Goal: Task Accomplishment & Management: Use online tool/utility

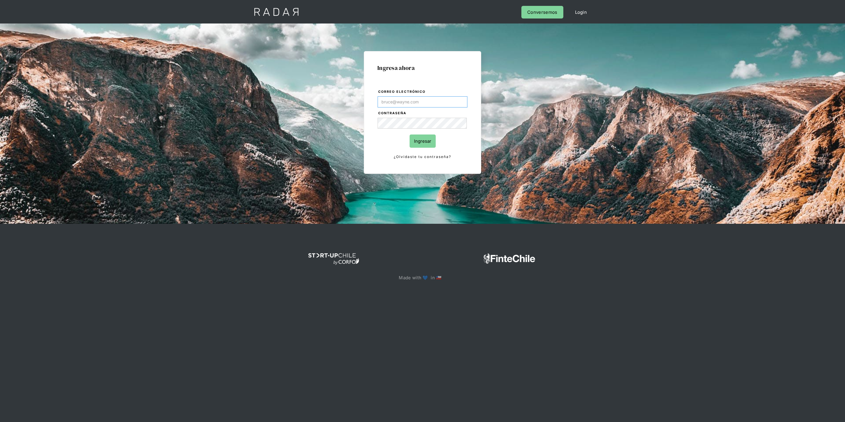
click at [422, 281] on com-1password-button at bounding box center [422, 302] width 0 height 0
type input "[PERSON_NAME][EMAIL_ADDRESS][DOMAIN_NAME]"
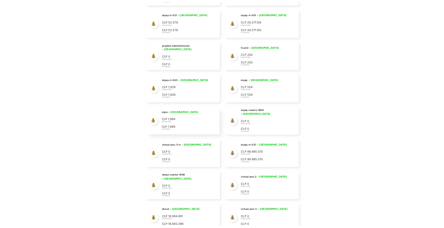
scroll to position [2031, 0]
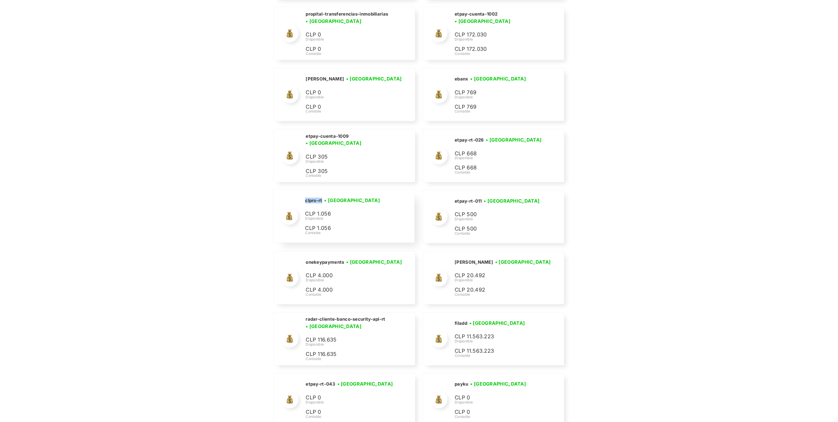
drag, startPoint x: 323, startPoint y: 211, endPoint x: 301, endPoint y: 209, distance: 22.0
click at [301, 209] on div "clpro-rt • Conectada • Desconectada CLP 1.056 Disponible CLP 1.056 Contable" at bounding box center [343, 216] width 141 height 53
copy h2 "clpro-rt"
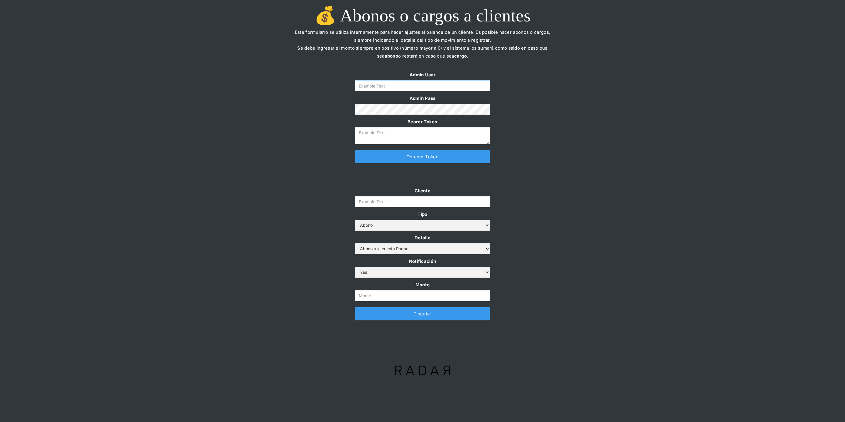
click at [410, 87] on input "Form" at bounding box center [422, 85] width 135 height 11
type input "[PERSON_NAME][EMAIL_ADDRESS][DOMAIN_NAME]"
click at [390, 152] on link "Obtener Token" at bounding box center [422, 156] width 135 height 13
type textarea "eyJhbGciOiJSUzI1NiIsInR5cCI6IkpXVCJ9.eyJkYXRhIjp7ImlkIjoiZGFuaWVsYUBzb21vc3JhZG…"
click at [396, 202] on input "Cliente" at bounding box center [422, 201] width 135 height 11
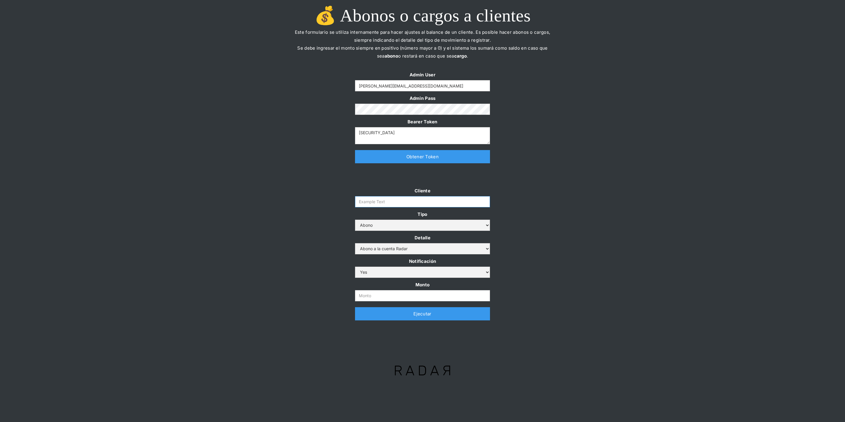
paste input "clpro-rt"
type input "clpro-rt"
click at [372, 295] on input "Monto" at bounding box center [422, 295] width 135 height 11
paste input "400,000,000"
type input "400.000.000"
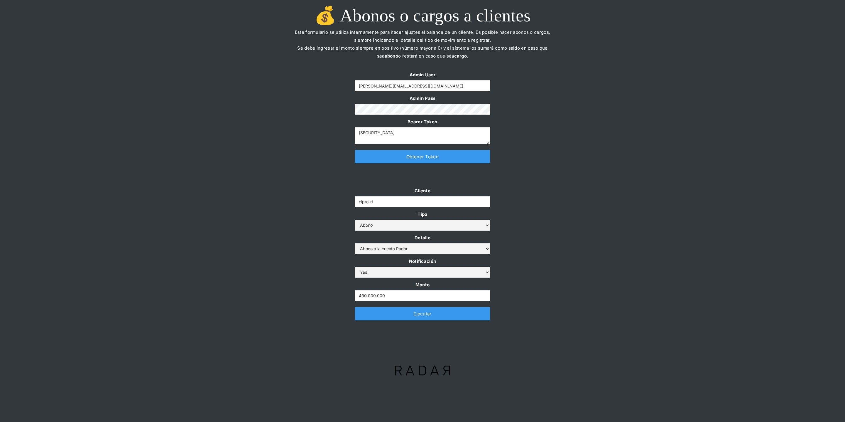
click at [311, 263] on div "Cliente clpro-rt Tipo Abono Cargo Detalle Abono a la cuenta Radar Devolución po…" at bounding box center [422, 256] width 845 height 139
click at [376, 316] on link "Ejecutar" at bounding box center [422, 313] width 135 height 13
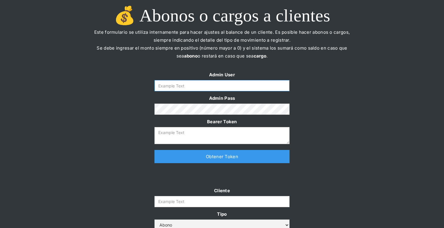
click at [178, 83] on input "Form" at bounding box center [221, 85] width 135 height 11
type input "[PERSON_NAME][EMAIL_ADDRESS][DOMAIN_NAME]"
click at [177, 155] on link "Obtener Token" at bounding box center [221, 156] width 135 height 13
type textarea "eyJhbGciOiJSUzI1NiIsInR5cCI6IkpXVCJ9.eyJkYXRhIjp7ImlkIjoiZGFuaWVsYUBzb21vc3JhZG…"
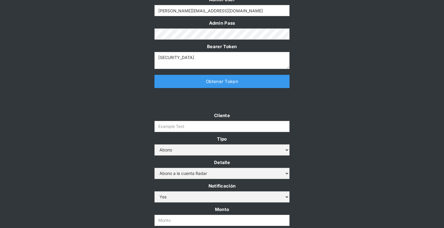
scroll to position [77, 0]
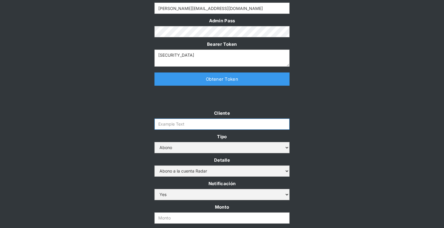
click at [175, 124] on input "Cliente" at bounding box center [221, 124] width 135 height 11
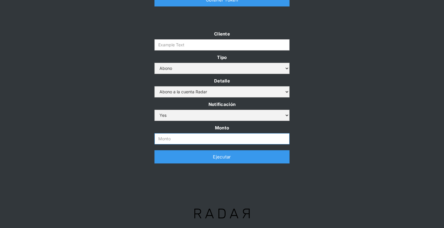
click at [173, 136] on input "Monto" at bounding box center [221, 138] width 135 height 11
paste input "360,000,000"
type input "360.000.000"
click at [210, 44] on input "Cliente" at bounding box center [221, 44] width 135 height 11
paste input "clpro-rt"
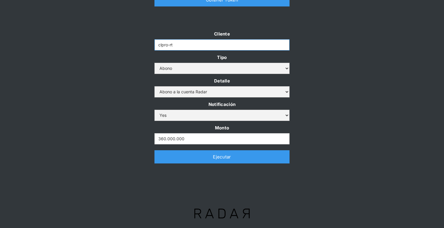
type input "clpro-rt"
click at [84, 64] on div "Cliente clpro-rt Tipo Abono Cargo Detalle Abono a la cuenta Radar Devolución po…" at bounding box center [222, 99] width 444 height 139
click at [165, 158] on link "Ejecutar" at bounding box center [221, 156] width 135 height 13
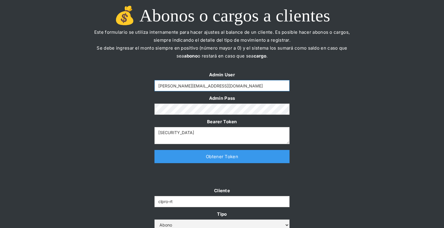
drag, startPoint x: 213, startPoint y: 85, endPoint x: 136, endPoint y: 86, distance: 76.9
click at [136, 86] on div "Admin User daniela@somosradar.com Admin Pass Bearer Token eyJhbGciOiJSUzI1NiIsI…" at bounding box center [222, 120] width 444 height 98
click at [258, 80] on input "[PERSON_NAME][EMAIL_ADDRESS][DOMAIN_NAME]" at bounding box center [221, 85] width 135 height 11
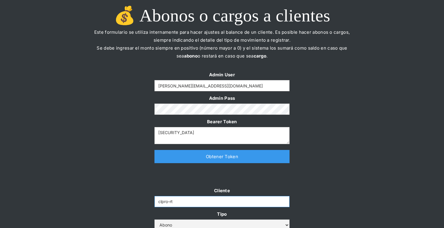
drag, startPoint x: 181, startPoint y: 203, endPoint x: 151, endPoint y: 203, distance: 29.9
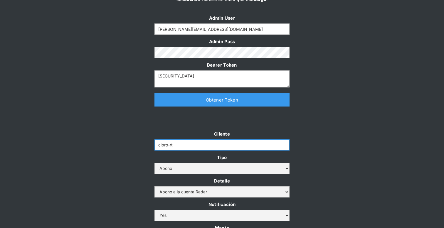
scroll to position [157, 0]
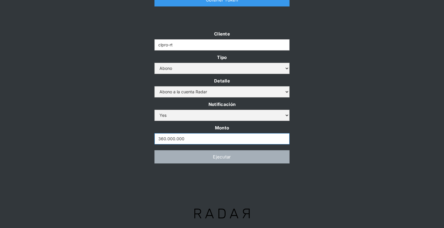
drag, startPoint x: 189, startPoint y: 139, endPoint x: 148, endPoint y: 138, distance: 40.8
click at [147, 138] on div "Cliente clpro-rt Tipo Abono Cargo Detalle Abono a la cuenta Radar Devolución po…" at bounding box center [222, 99] width 444 height 139
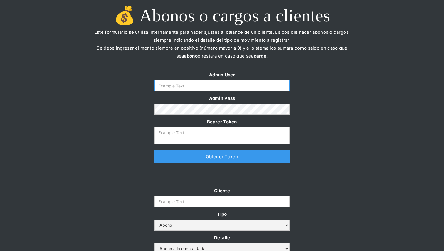
click at [178, 86] on input "Form" at bounding box center [221, 85] width 135 height 11
type input "[PERSON_NAME][EMAIL_ADDRESS][DOMAIN_NAME]"
click at [161, 155] on link "Obtener Token" at bounding box center [221, 156] width 135 height 13
type textarea "[SECURITY_DATA]"
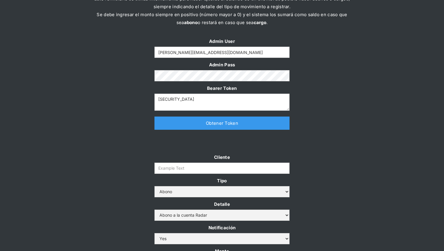
scroll to position [35, 0]
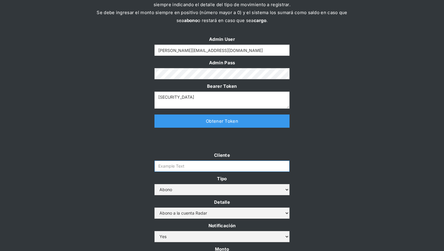
click at [174, 167] on input "Cliente" at bounding box center [221, 165] width 135 height 11
paste input "etpay-cuenta-1001"
type input "etpay-cuenta-1002"
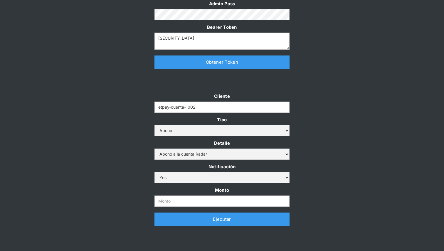
scroll to position [95, 0]
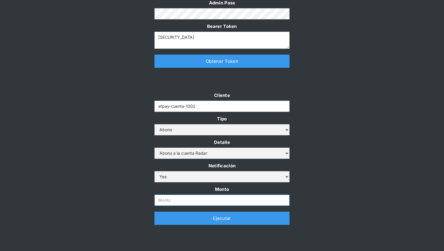
click at [165, 199] on input "Monto" at bounding box center [221, 200] width 135 height 11
paste input "2.039.012"
type input "2.039.012"
click at [102, 185] on div "Cliente etpay-cuenta-1002 Tipo Abono Cargo Detalle Abono a la cuenta Radar Devo…" at bounding box center [222, 160] width 444 height 139
click at [99, 186] on div "Cliente etpay-cuenta-1002 Tipo Abono Cargo Detalle Abono a la cuenta Radar Devo…" at bounding box center [222, 160] width 444 height 139
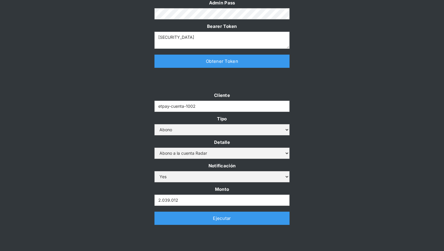
click at [179, 221] on link "Ejecutar" at bounding box center [221, 218] width 135 height 13
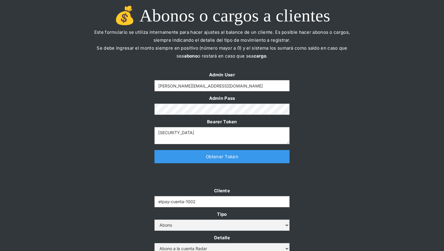
scroll to position [73, 0]
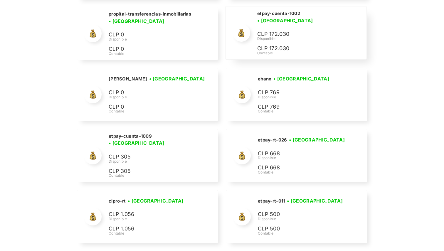
scroll to position [2362, 0]
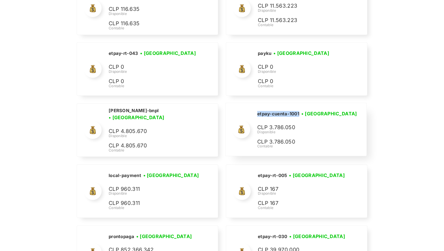
drag, startPoint x: 300, startPoint y: 125, endPoint x: 256, endPoint y: 125, distance: 44.6
click at [256, 125] on div "etpay-cuenta-1001 • [GEOGRAPHIC_DATA] • Desconectada CLP 3.786.050 Disponible C…" at bounding box center [295, 129] width 141 height 53
copy h2 "etpay-cuenta-1001"
